Goal: Task Accomplishment & Management: Manage account settings

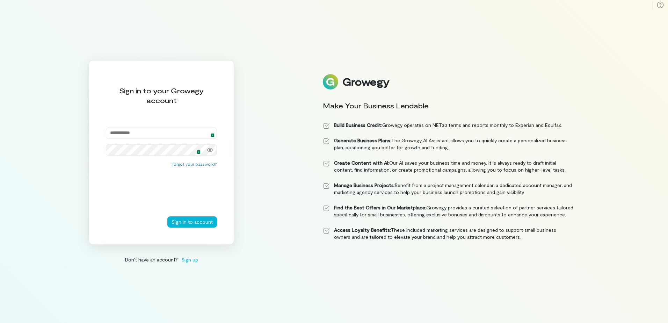
click at [210, 133] on img at bounding box center [211, 133] width 6 height 6
type input "**********"
click at [201, 223] on button "Sign in to account" at bounding box center [192, 221] width 50 height 11
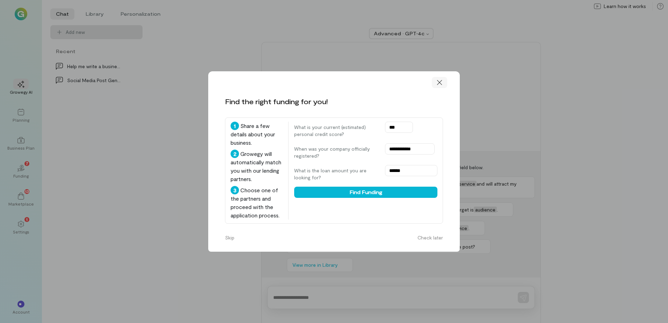
click at [439, 82] on icon at bounding box center [439, 82] width 5 height 5
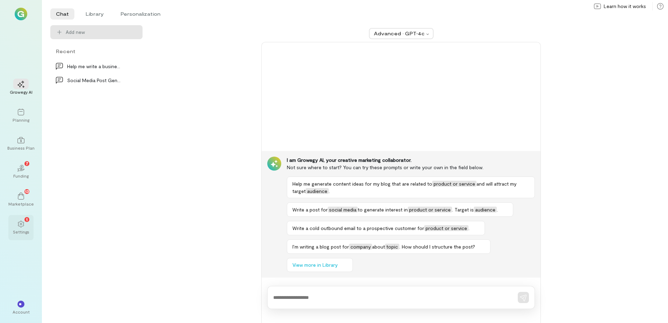
click at [24, 224] on icon at bounding box center [20, 224] width 7 height 7
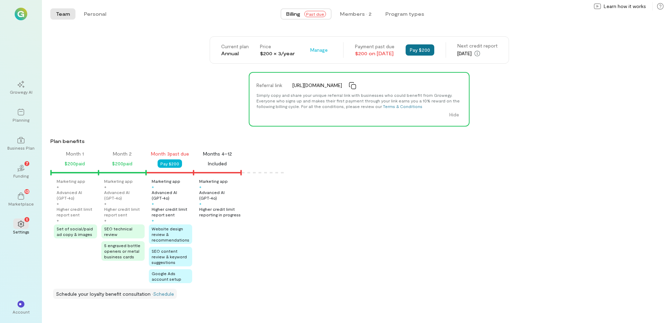
click at [423, 49] on button "Pay $200" at bounding box center [420, 49] width 29 height 11
